Goal: Information Seeking & Learning: Learn about a topic

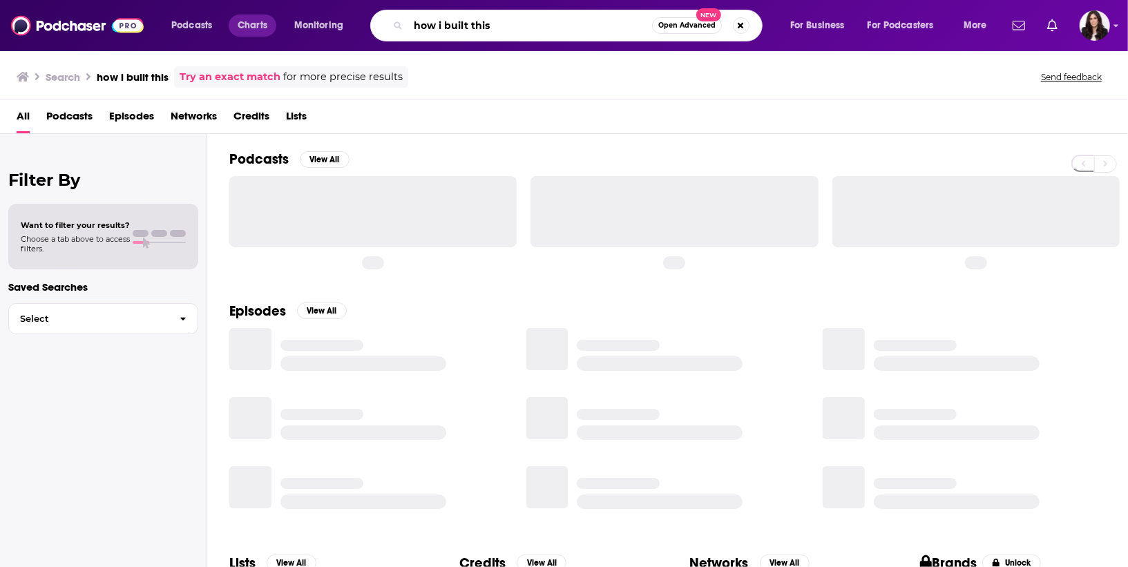
drag, startPoint x: 518, startPoint y: 28, endPoint x: 240, endPoint y: 26, distance: 277.1
click at [240, 26] on div "Podcasts Charts Monitoring how i built this Open Advanced New For Business For …" at bounding box center [581, 26] width 839 height 32
type input "riyl"
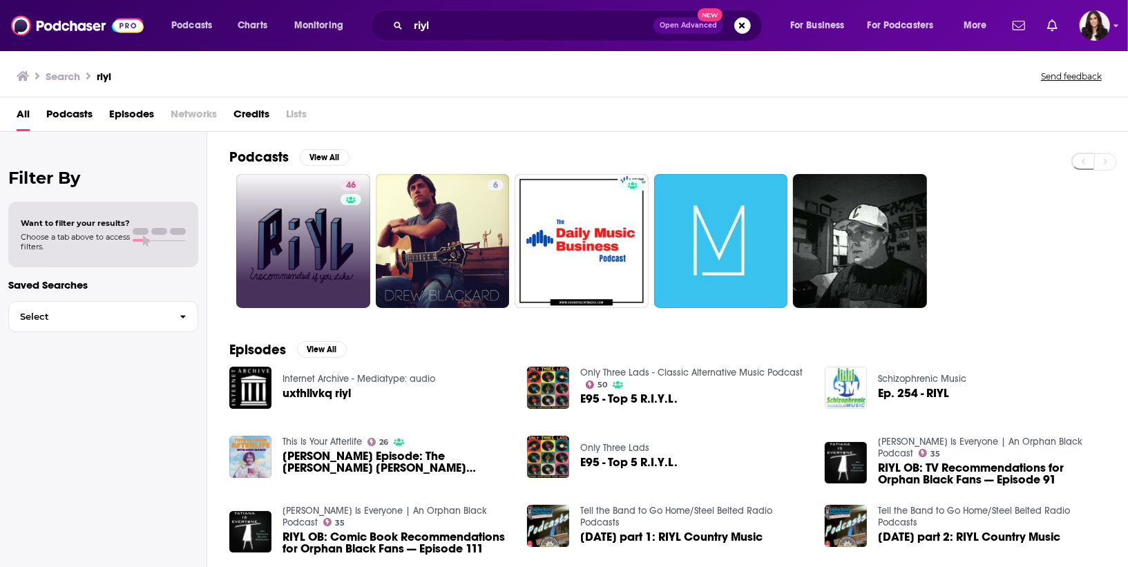
click at [326, 214] on link "46" at bounding box center [303, 241] width 134 height 134
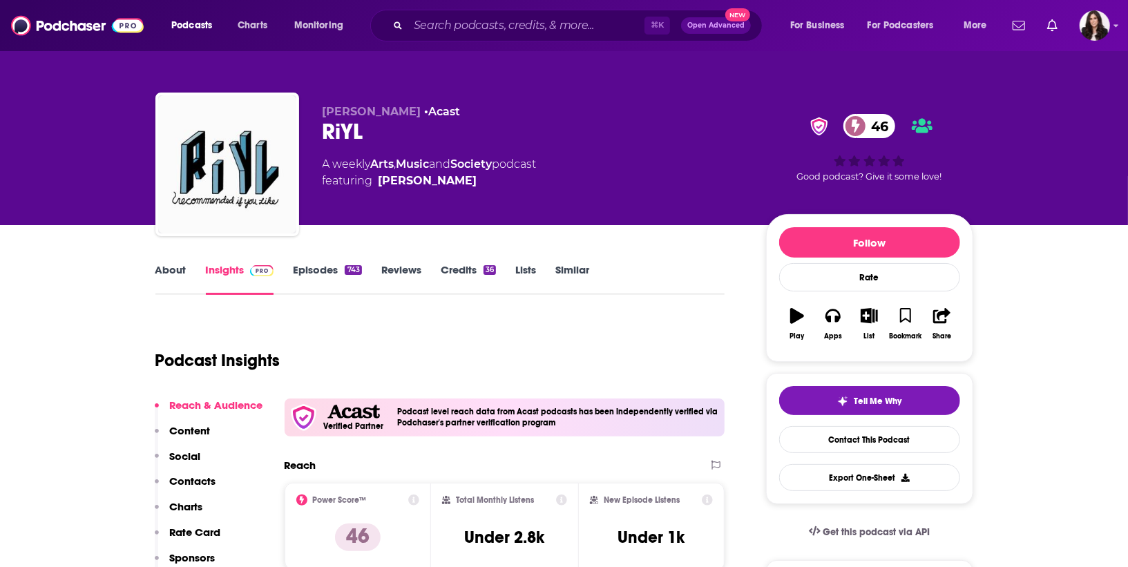
click at [672, 160] on div "A weekly Arts , Music and Society podcast featuring [PERSON_NAME]" at bounding box center [534, 172] width 422 height 33
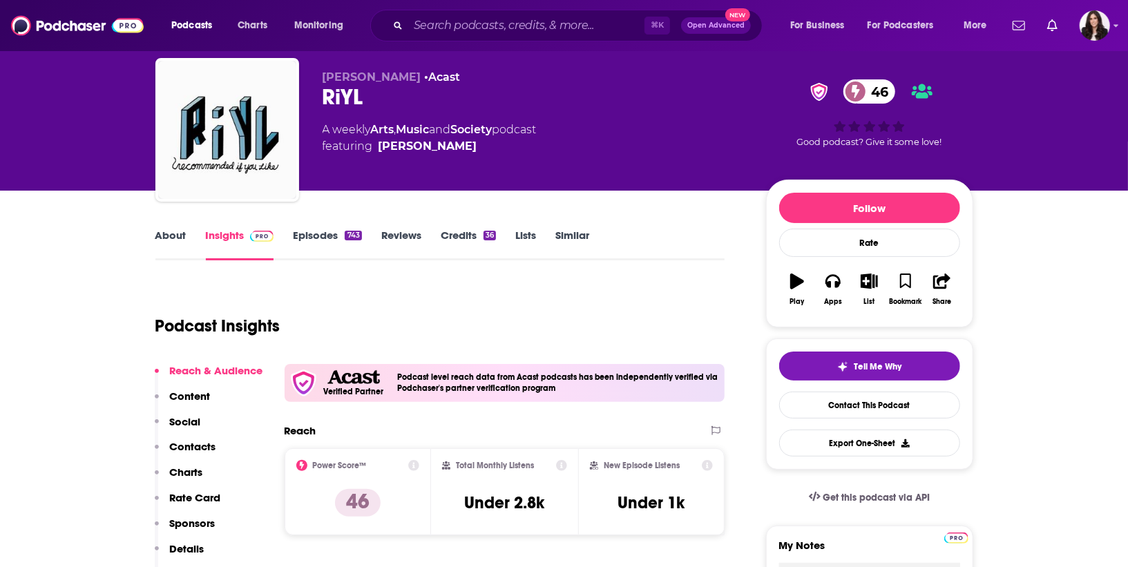
scroll to position [47, 0]
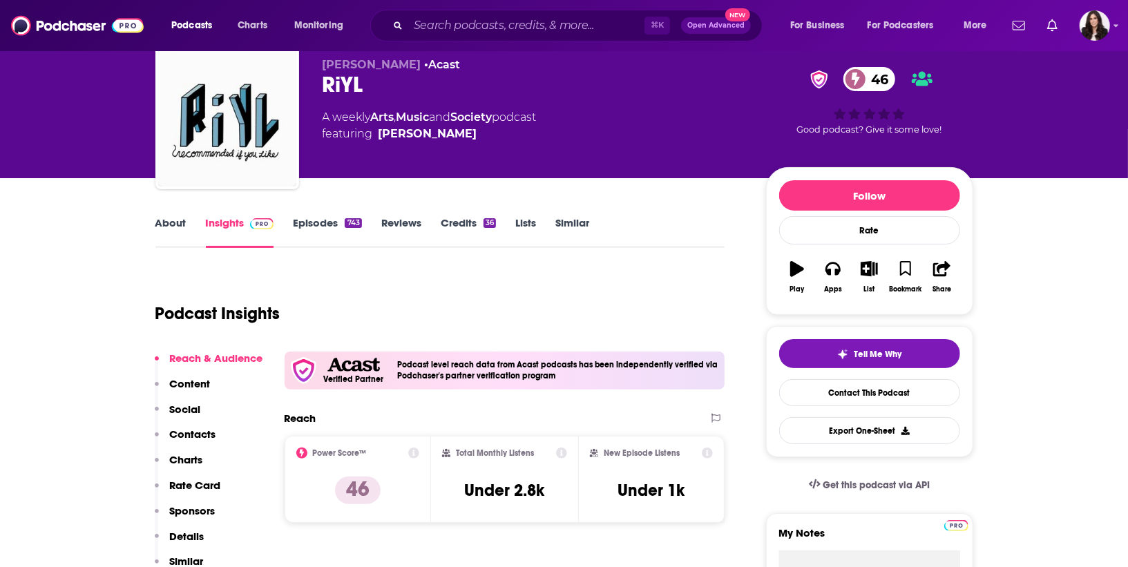
click at [671, 159] on div "[PERSON_NAME] • Acast [PERSON_NAME] 46 A weekly Arts , Music and Society podcas…" at bounding box center [534, 113] width 422 height 111
click at [673, 159] on div "[PERSON_NAME] • Acast [PERSON_NAME] 46 A weekly Arts , Music and Society podcas…" at bounding box center [534, 113] width 422 height 111
click at [671, 159] on div "[PERSON_NAME] • Acast [PERSON_NAME] 46 A weekly Arts , Music and Society podcas…" at bounding box center [534, 113] width 422 height 111
click at [671, 160] on div "[PERSON_NAME] • Acast [PERSON_NAME] 46 A weekly Arts , Music and Society podcas…" at bounding box center [534, 113] width 422 height 111
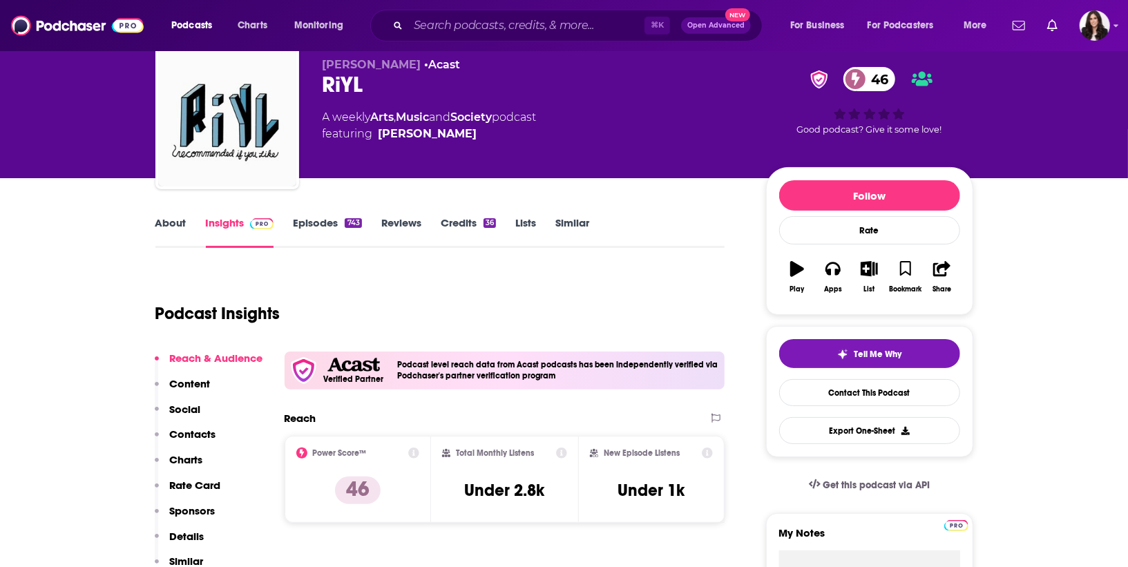
click at [671, 159] on div "[PERSON_NAME] • Acast [PERSON_NAME] 46 A weekly Arts , Music and Society podcas…" at bounding box center [534, 113] width 422 height 111
click at [672, 151] on div "[PERSON_NAME] • Acast [PERSON_NAME] 46 A weekly Arts , Music and Society podcas…" at bounding box center [534, 113] width 422 height 111
click at [653, 144] on div "[PERSON_NAME] • Acast [PERSON_NAME] 46 A weekly Arts , Music and Society podcas…" at bounding box center [534, 113] width 422 height 111
